Goal: Check status: Check status

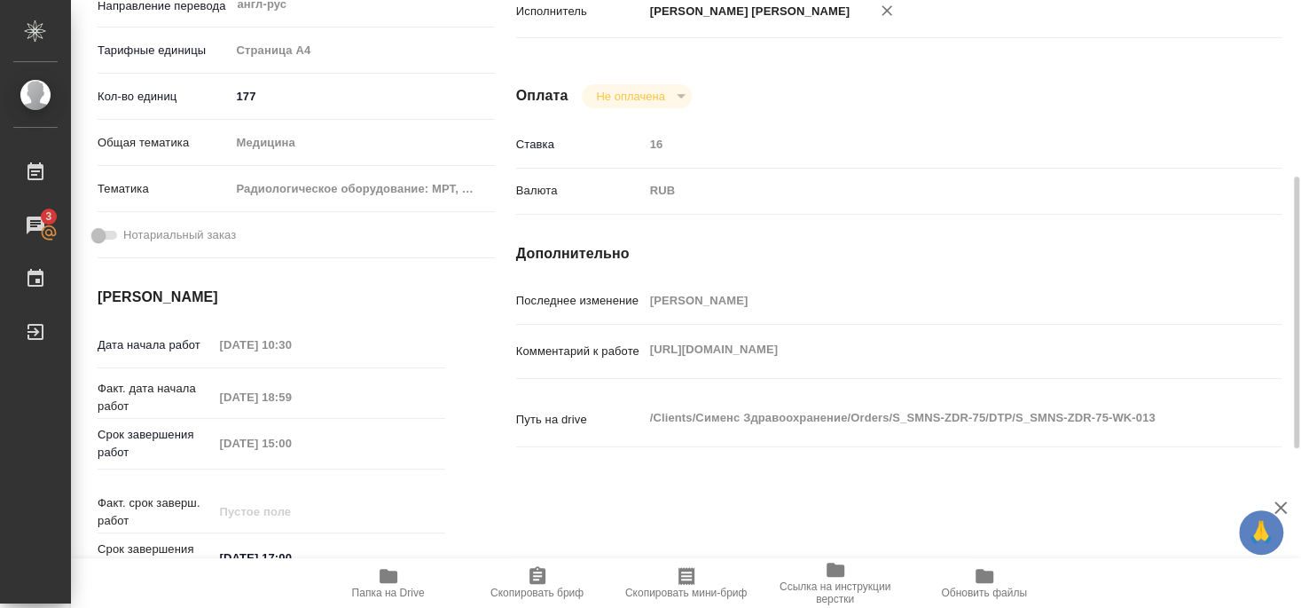
scroll to position [12, 0]
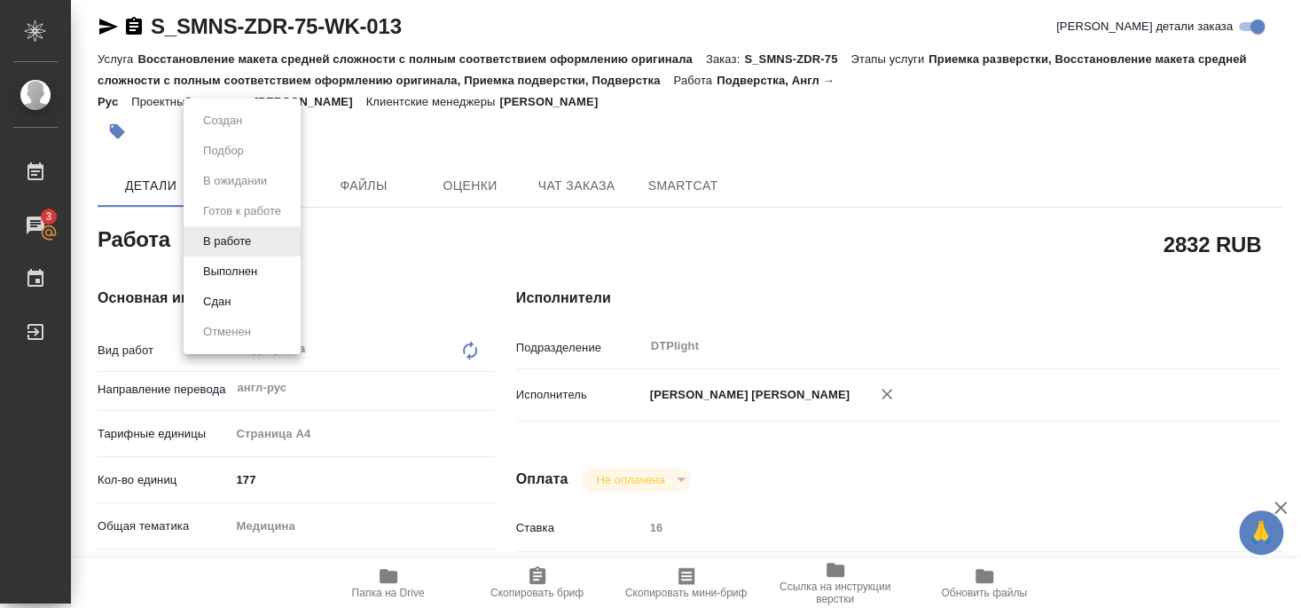
click at [236, 273] on button "Выполнен" at bounding box center [230, 272] width 65 height 20
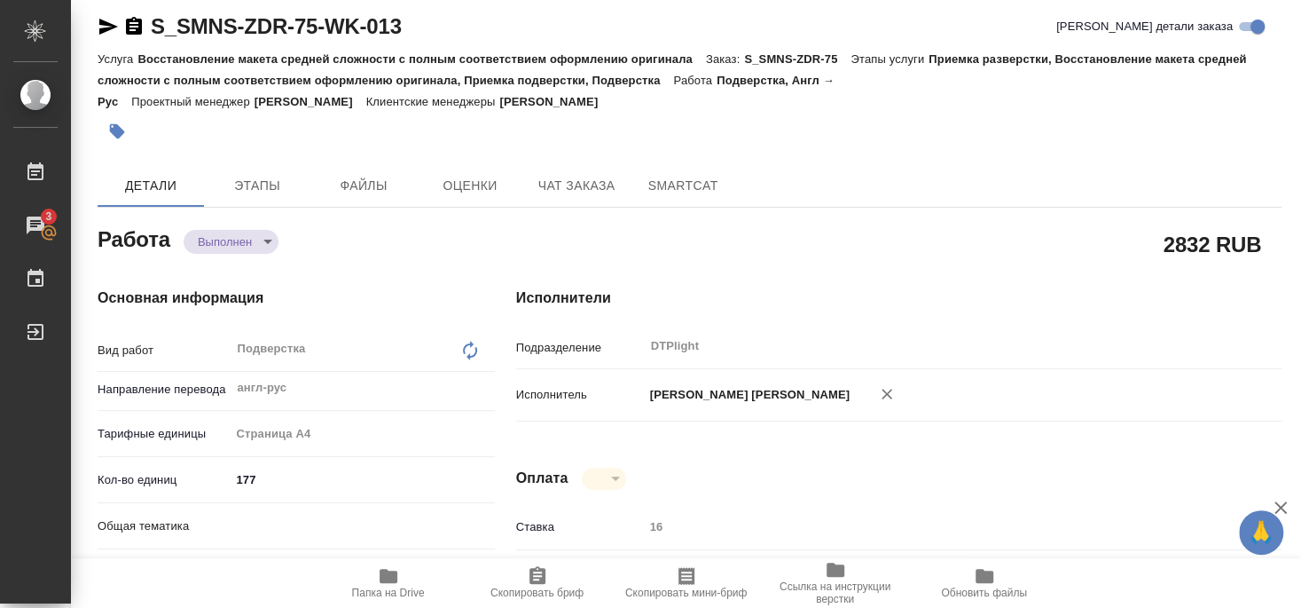
type textarea "x"
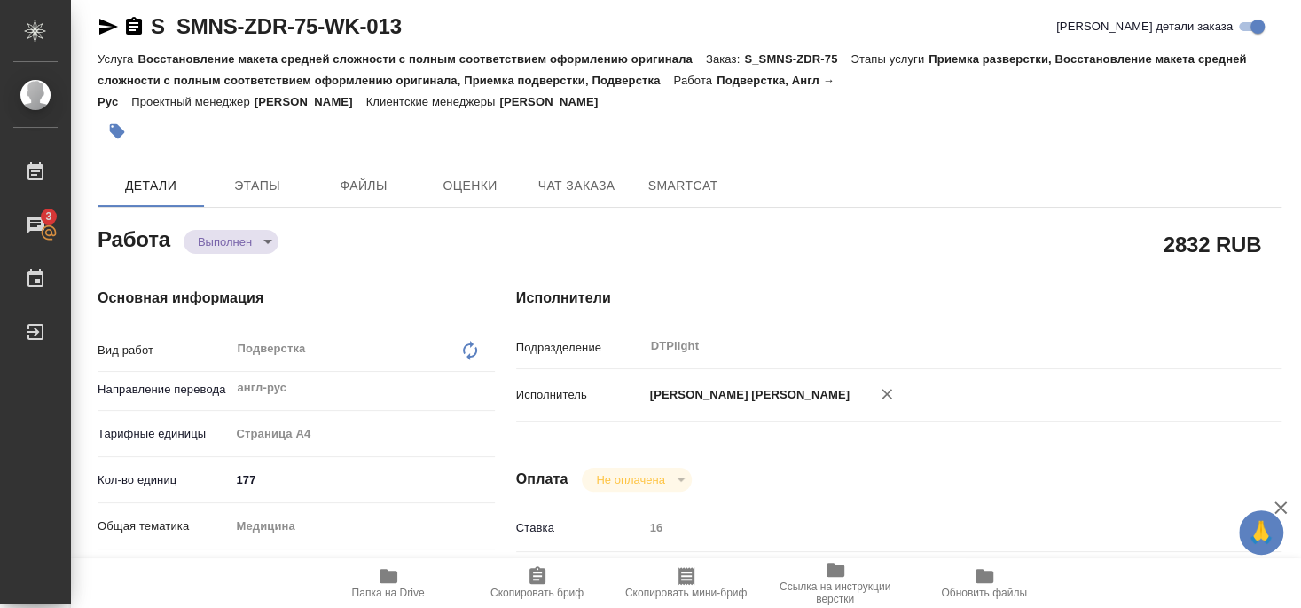
type textarea "x"
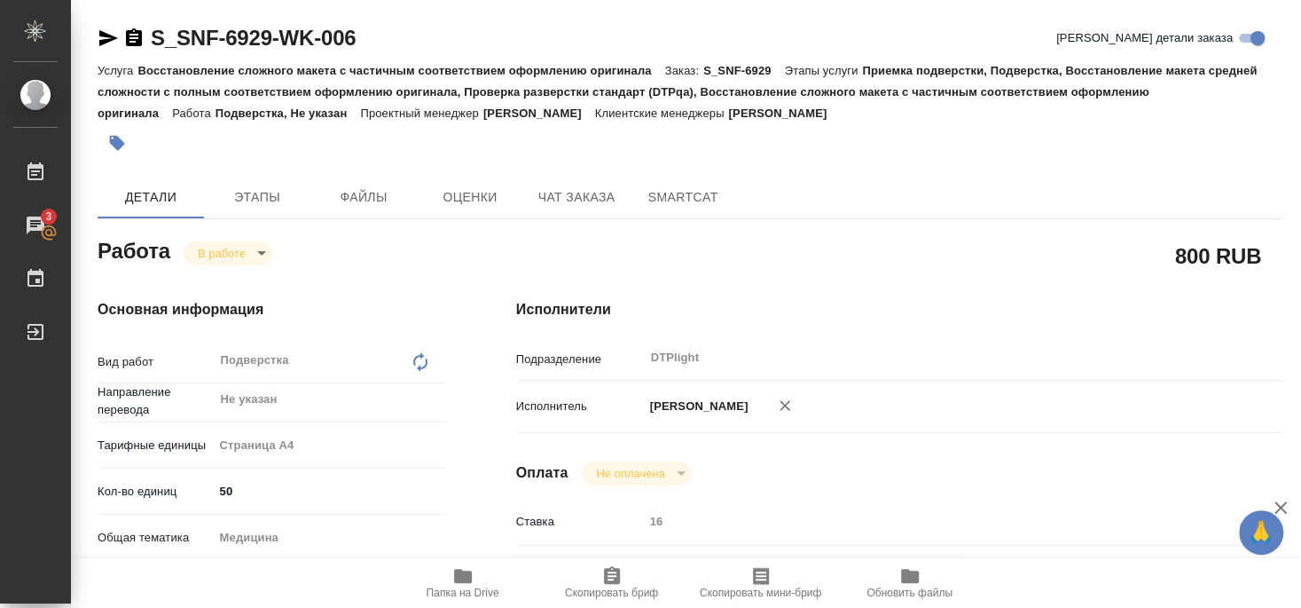
scroll to position [670, 0]
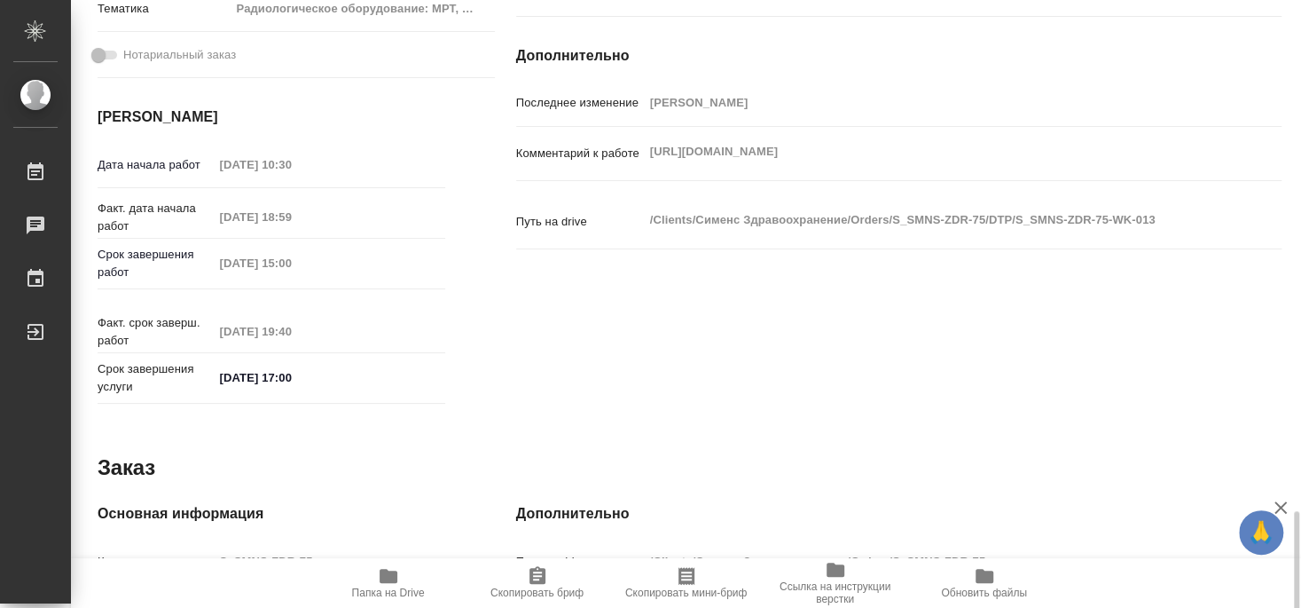
scroll to position [749, 0]
